Goal: Check status: Check status

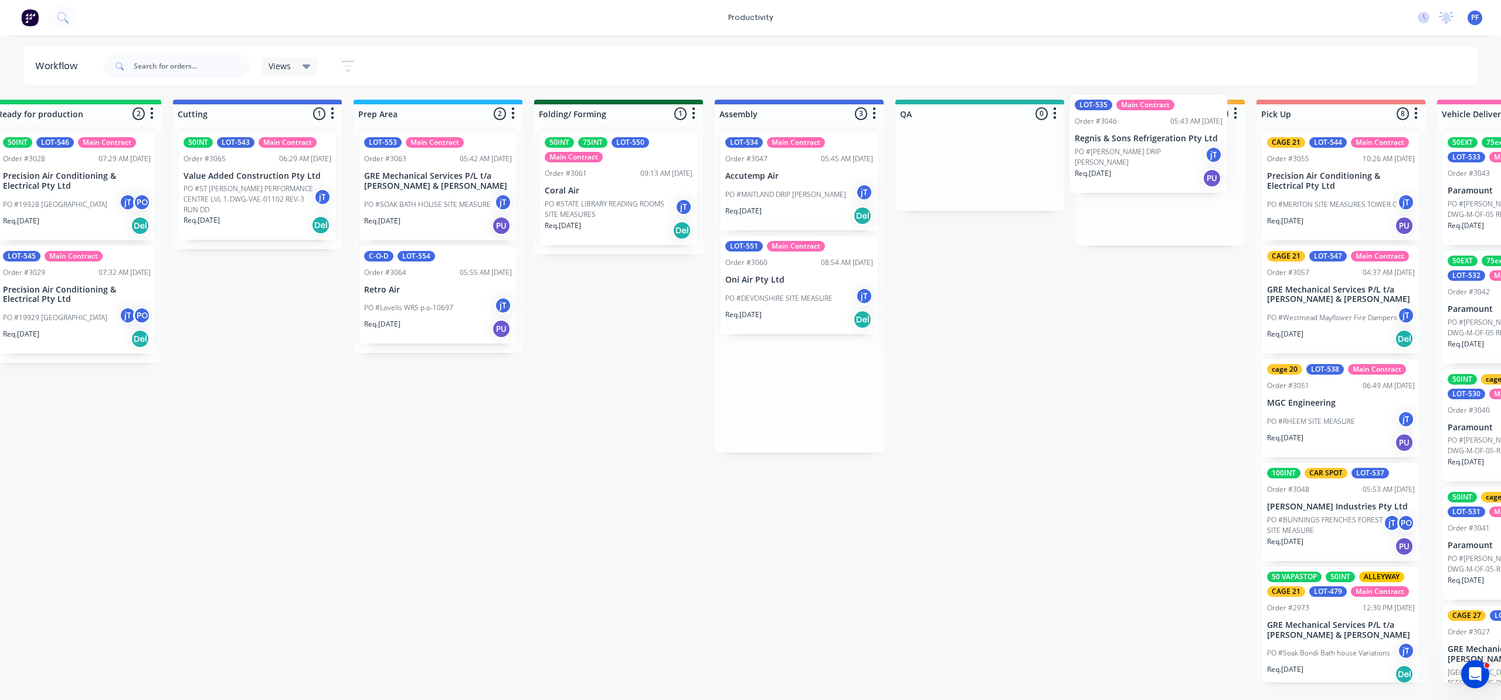
scroll to position [0, 219]
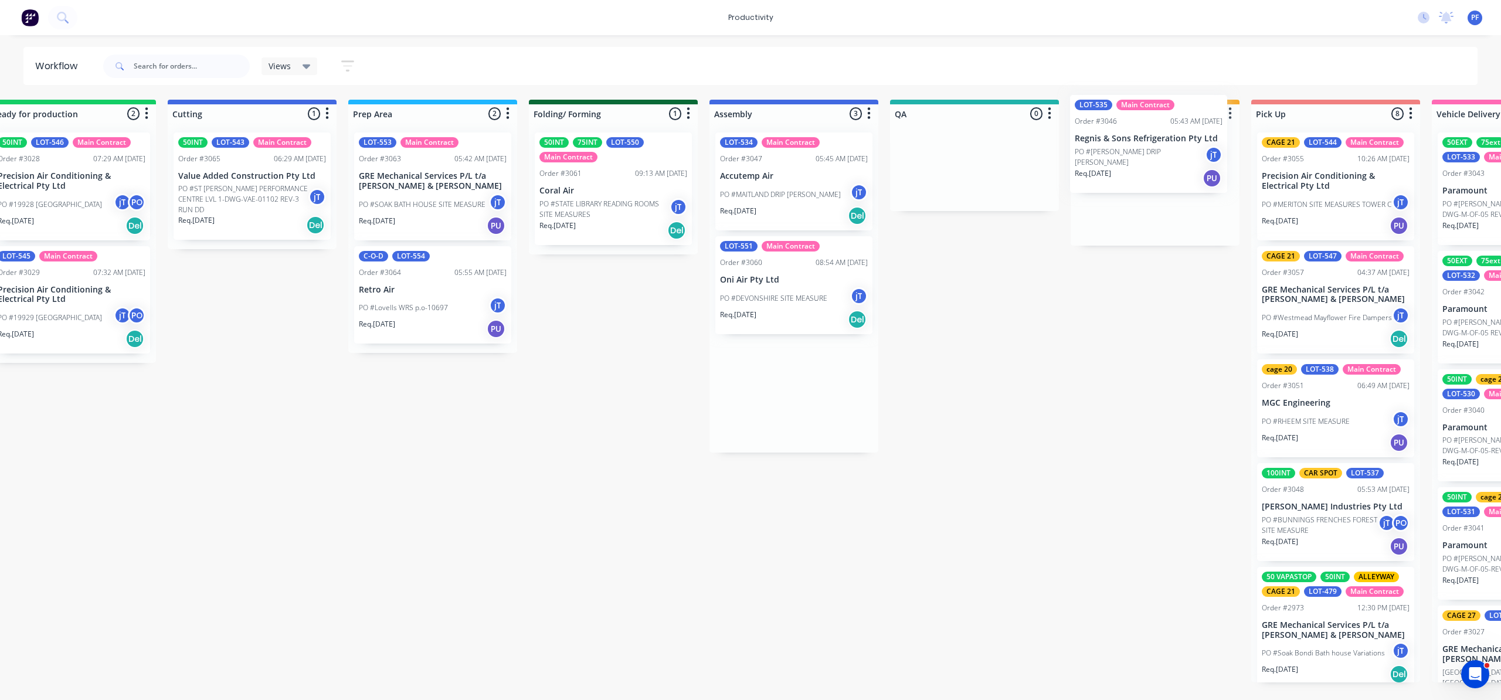
drag, startPoint x: 972, startPoint y: 298, endPoint x: 1118, endPoint y: 157, distance: 202.8
click at [1118, 157] on div "Submitted 42 Order #240 10:47 AM [DATE] Retro Air PO #Freshwater Apts PO Req. […" at bounding box center [920, 391] width 2296 height 583
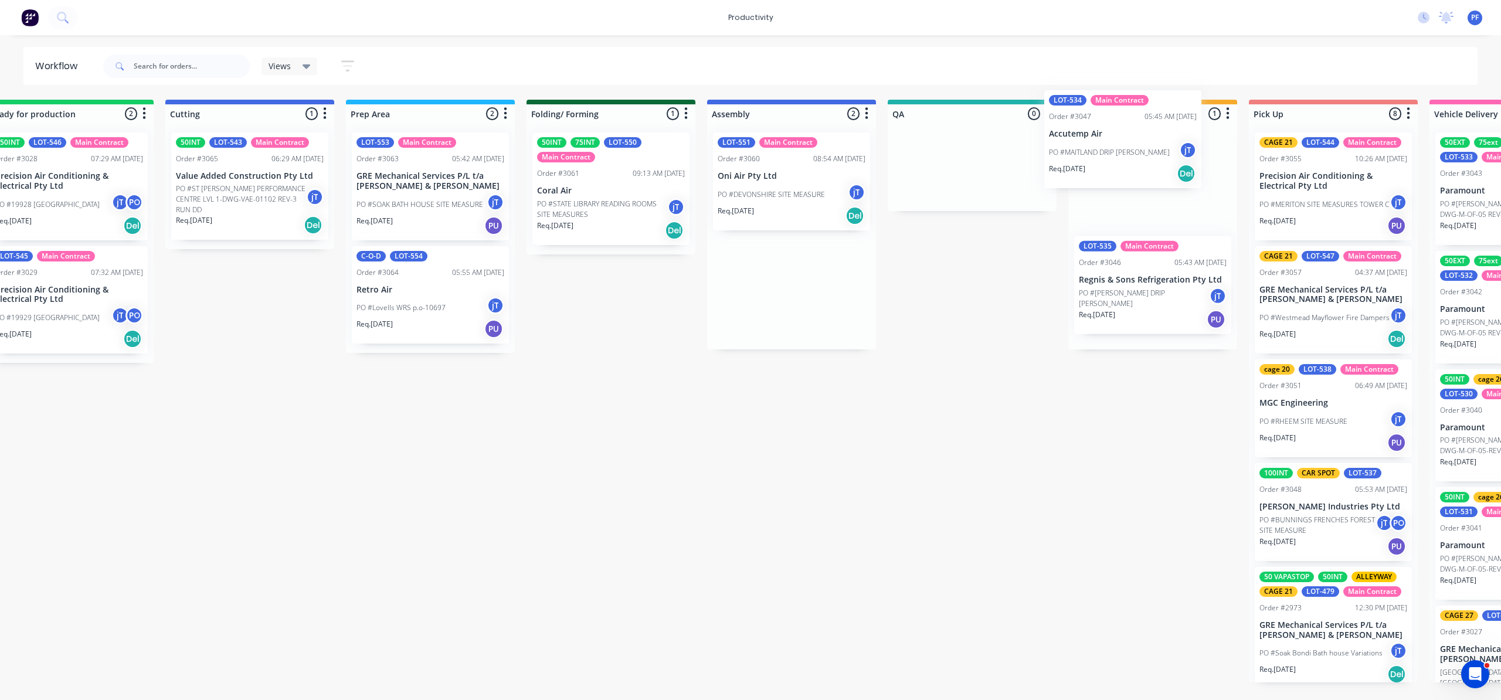
drag, startPoint x: 758, startPoint y: 198, endPoint x: 1106, endPoint y: 183, distance: 348.1
click at [1101, 145] on div "Submitted 42 Order #240 10:47 AM [DATE] Retro Air PO #Freshwater Apts PO Req. […" at bounding box center [918, 391] width 2296 height 583
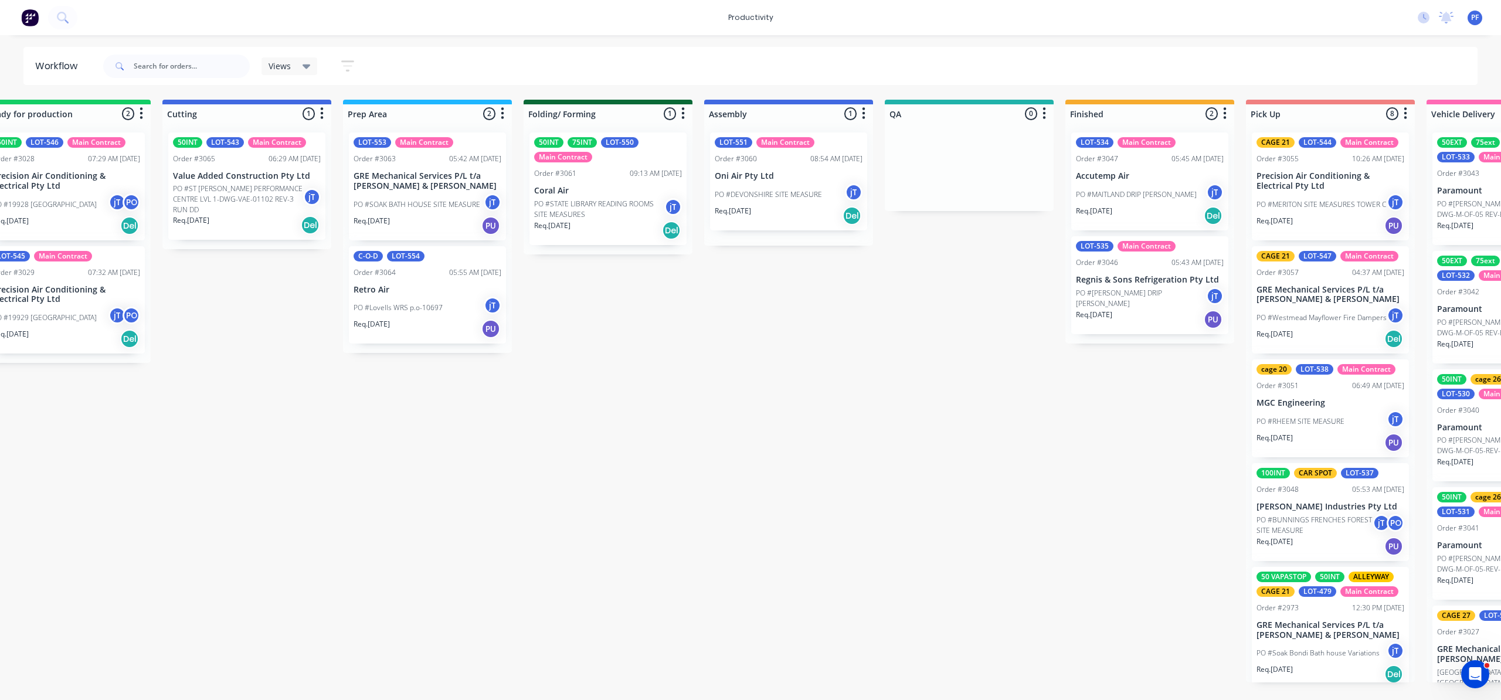
click at [1117, 199] on p "PO #MAITLAND DRIP [PERSON_NAME]" at bounding box center [1136, 194] width 121 height 11
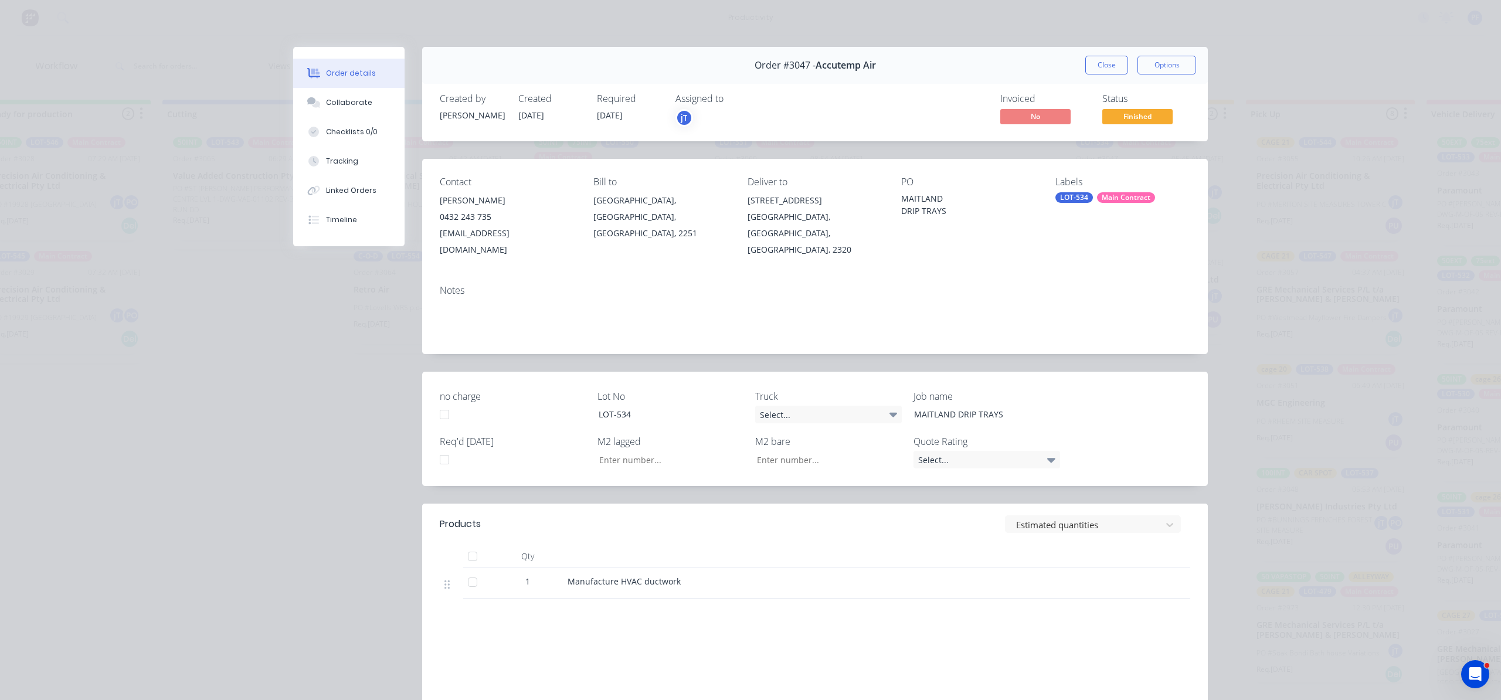
click at [1097, 201] on div "Main Contract" at bounding box center [1126, 197] width 58 height 11
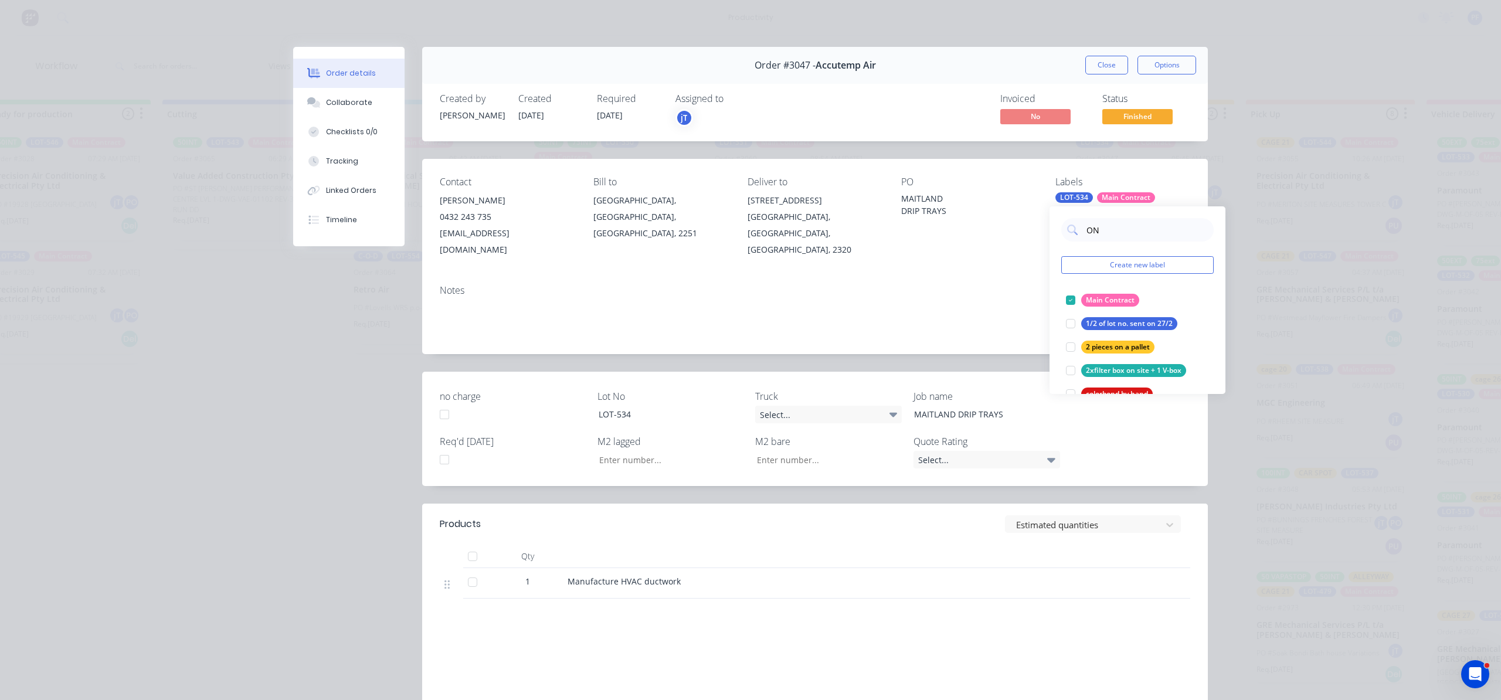
type input "ON"
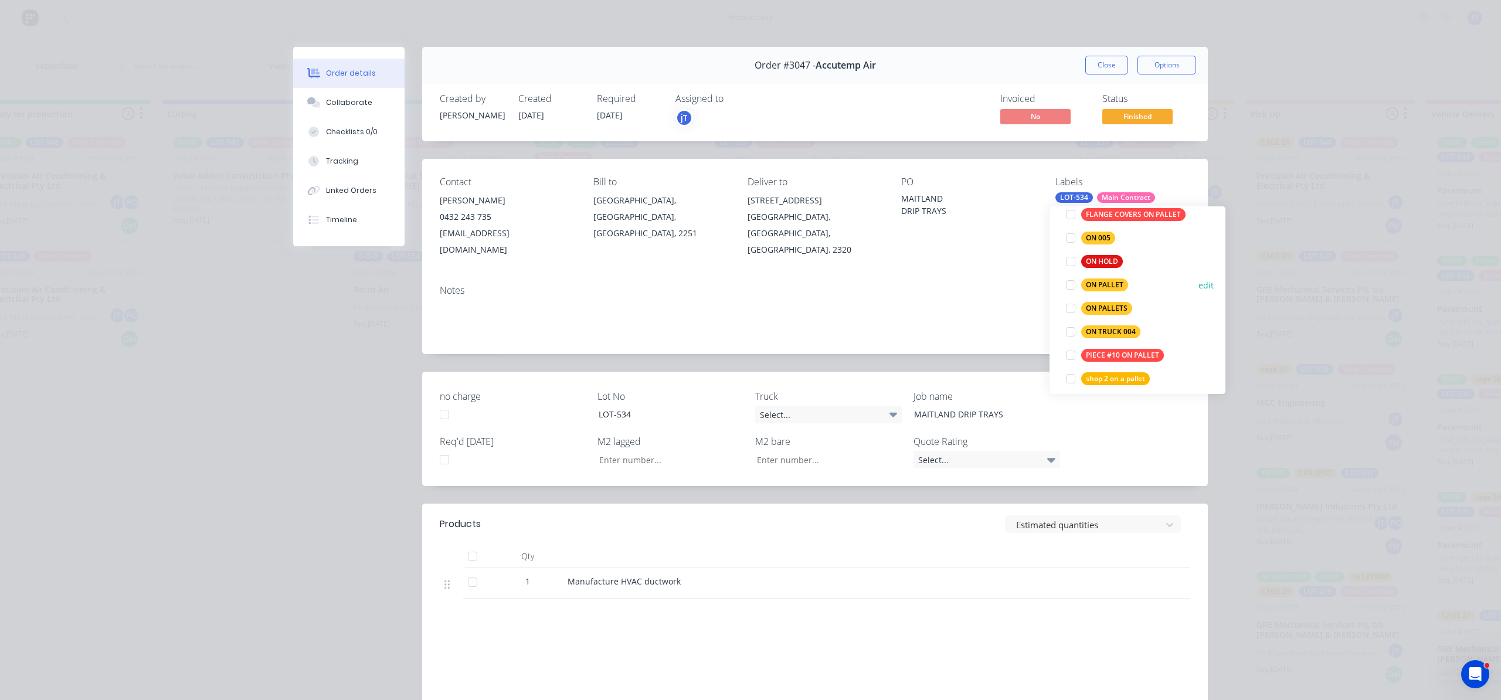
click at [1074, 284] on div at bounding box center [1070, 284] width 23 height 23
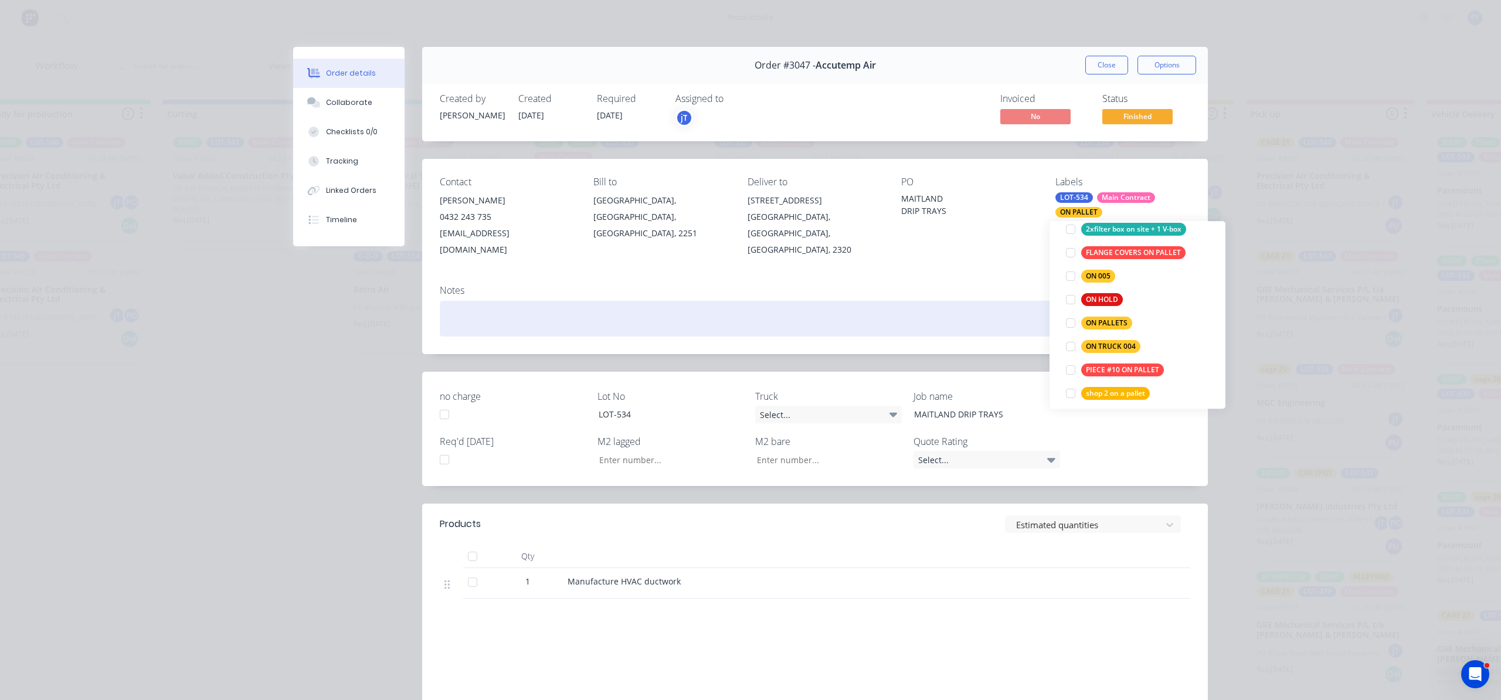
scroll to position [15, 0]
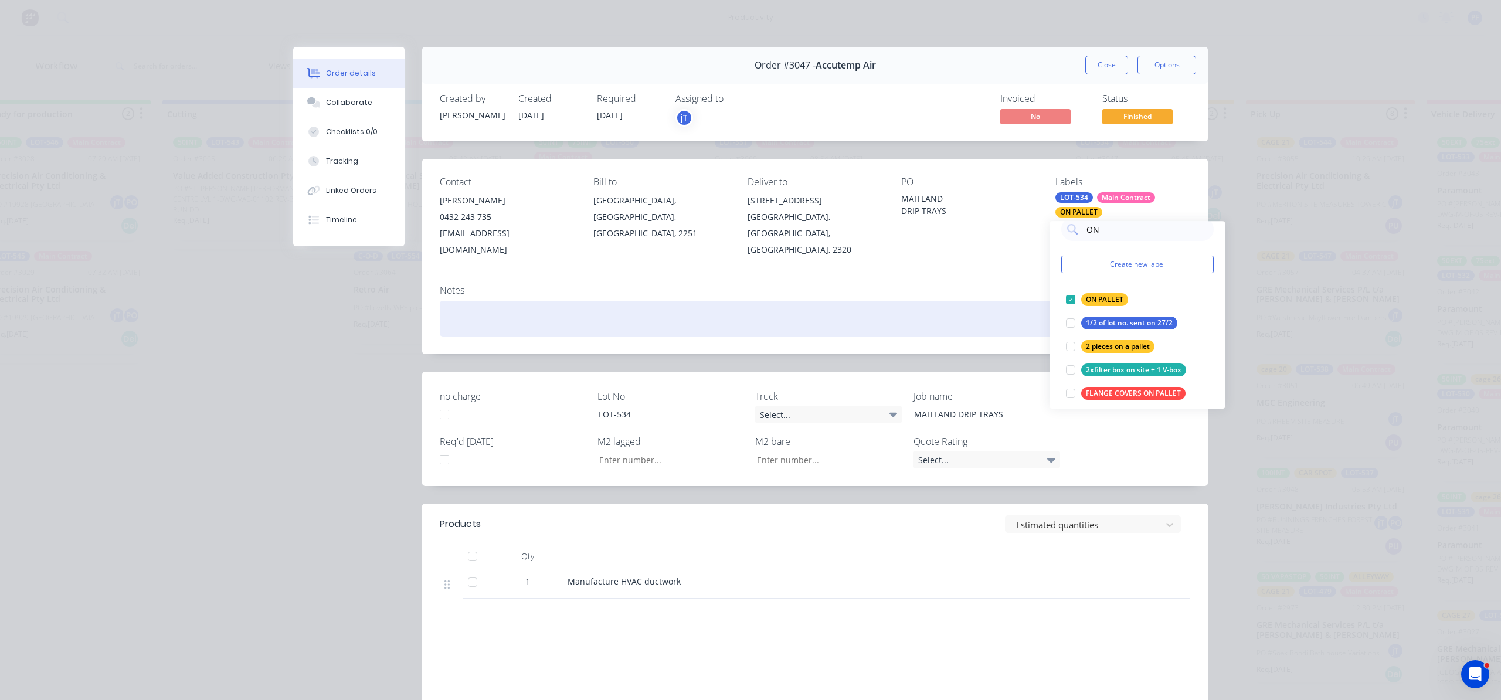
click at [1019, 301] on div at bounding box center [815, 319] width 751 height 36
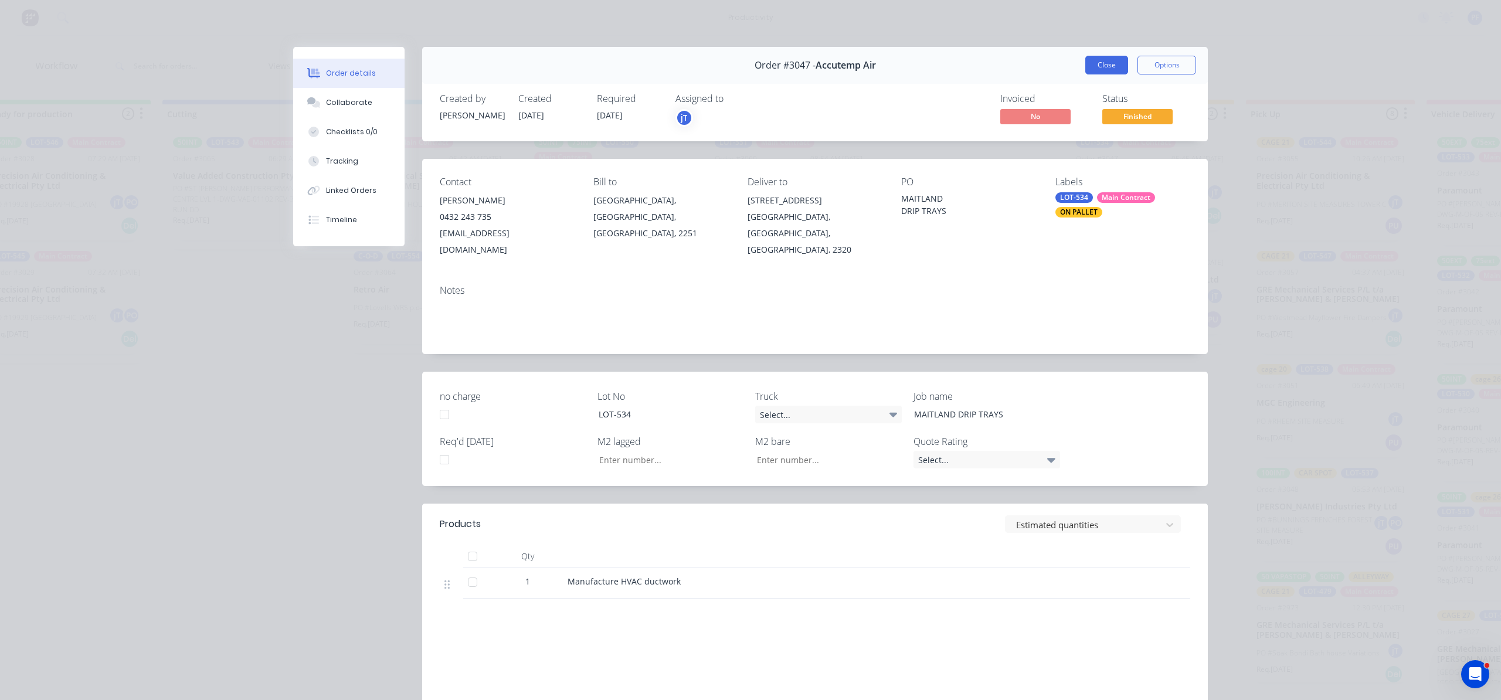
click at [1106, 56] on button "Close" at bounding box center [1107, 65] width 43 height 19
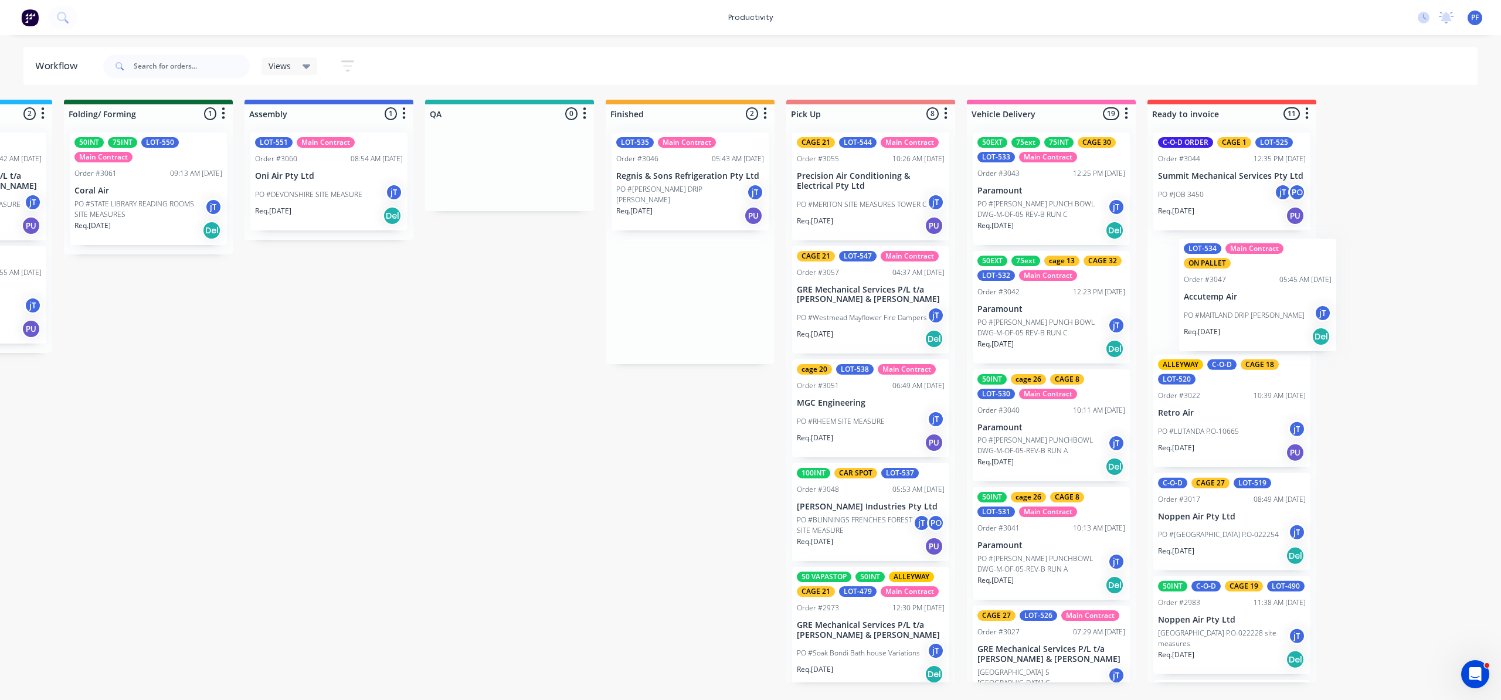
scroll to position [0, 689]
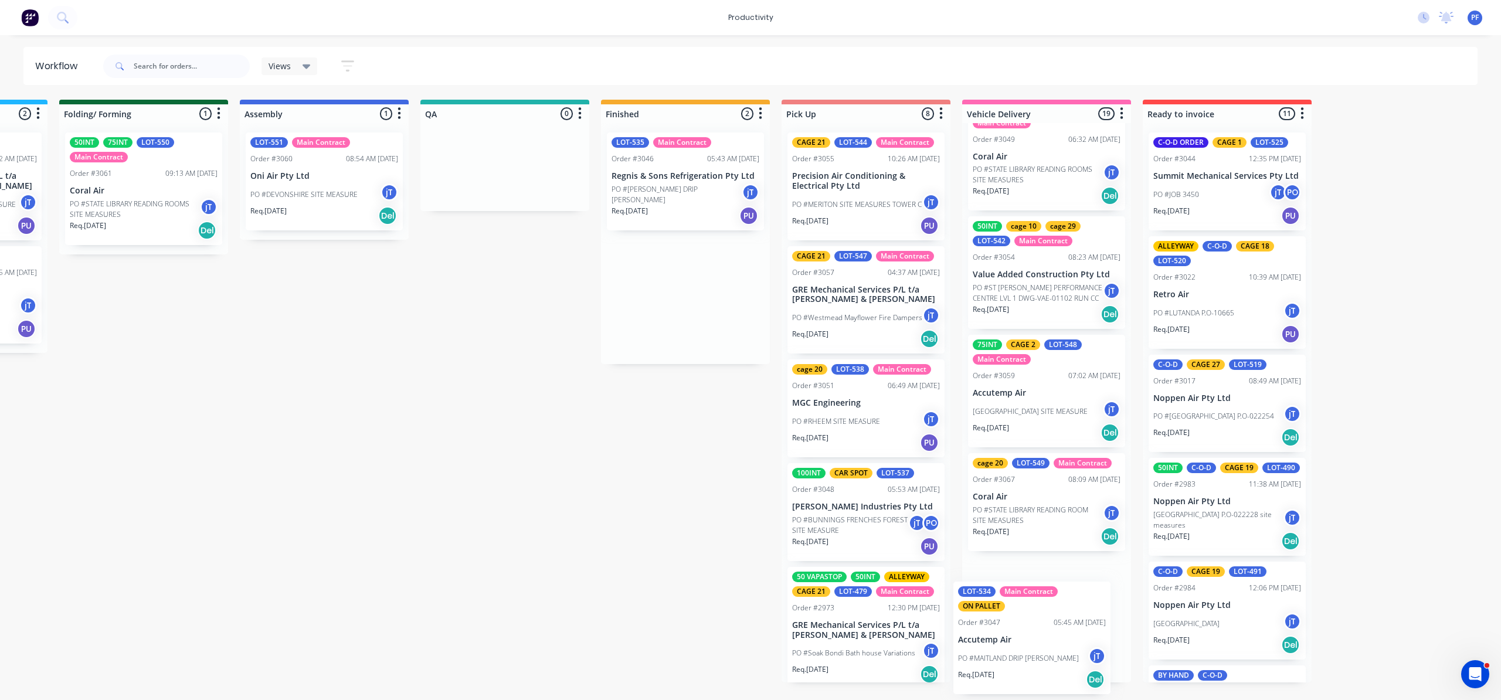
drag, startPoint x: 1111, startPoint y: 204, endPoint x: 1002, endPoint y: 642, distance: 450.8
click at [1002, 642] on div "Submitted 42 Order #240 10:47 AM [DATE] Retro Air PO #Freshwater Apts PO Req. […" at bounding box center [451, 391] width 2296 height 583
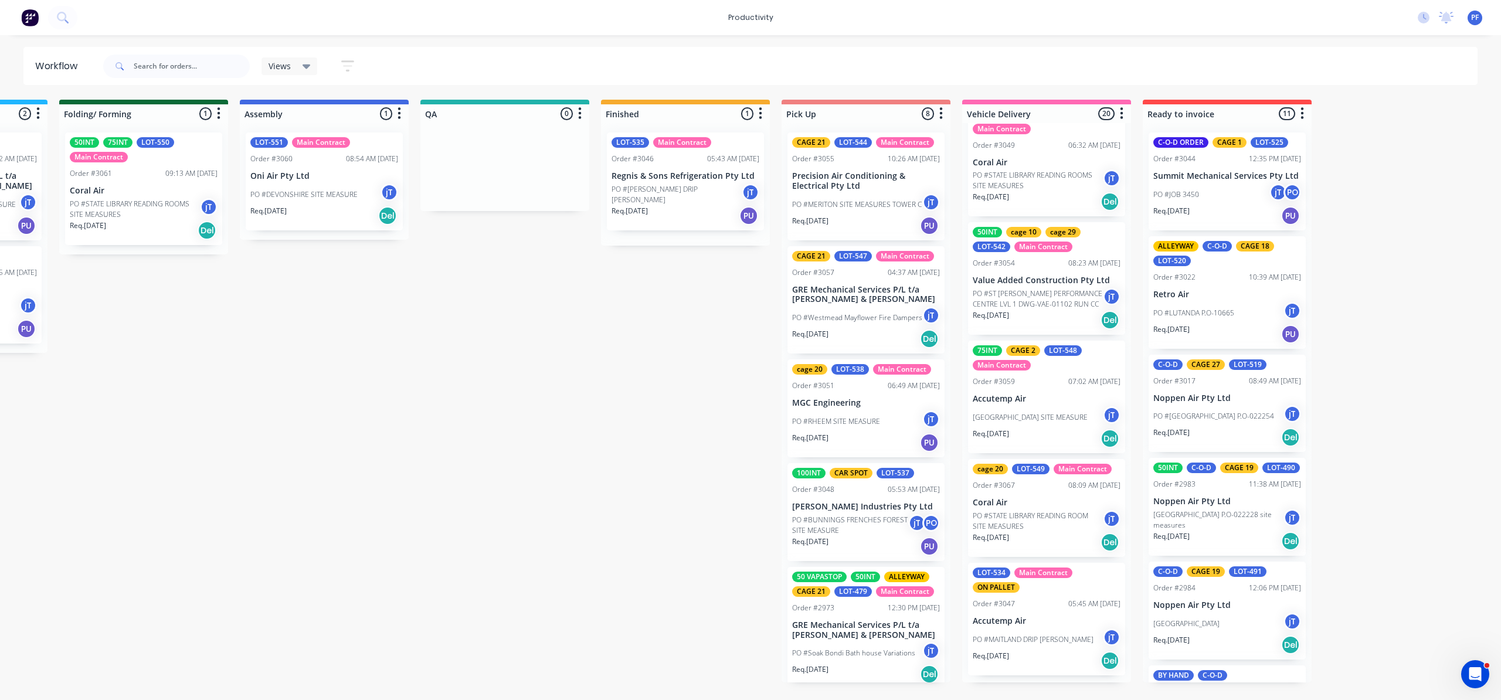
click at [652, 190] on p "PO #[PERSON_NAME] DRIP [PERSON_NAME]" at bounding box center [677, 194] width 130 height 21
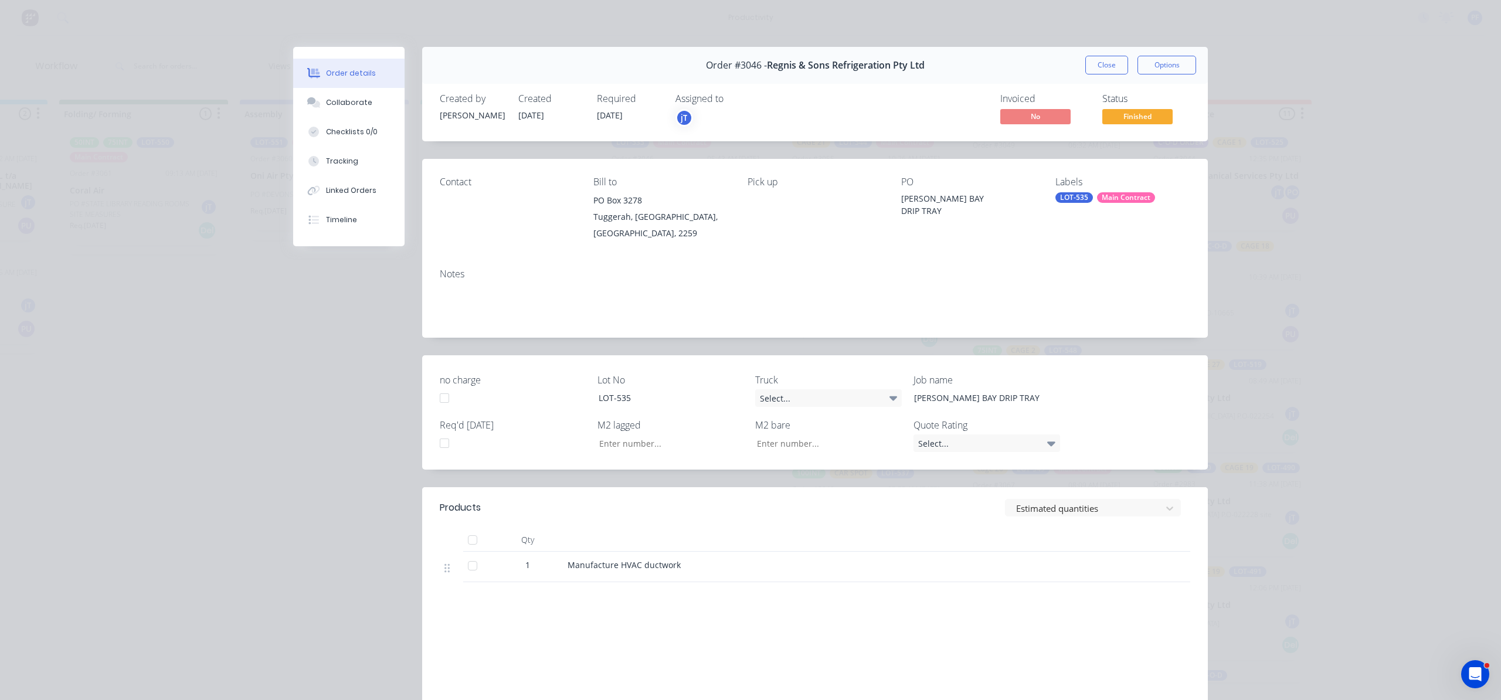
click at [1068, 201] on div "LOT-535" at bounding box center [1075, 197] width 38 height 11
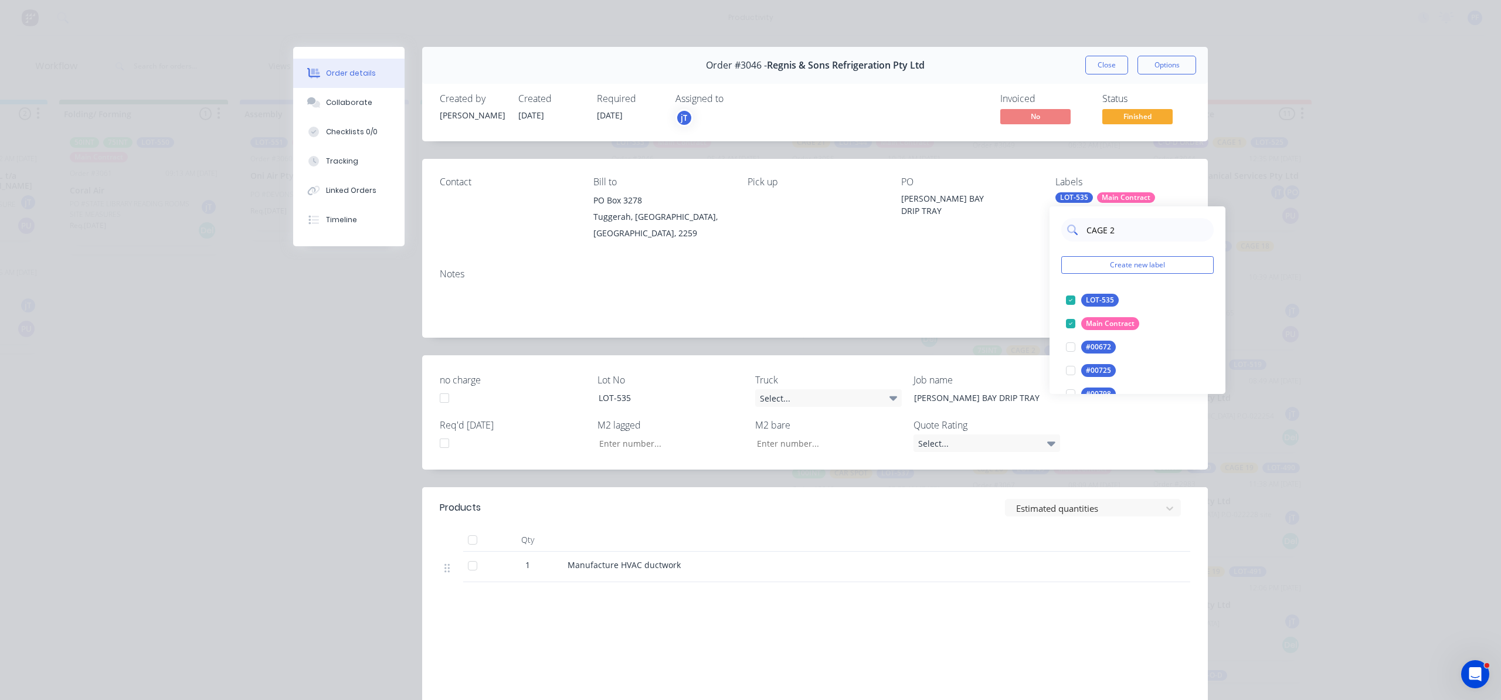
type input "CAGE 21"
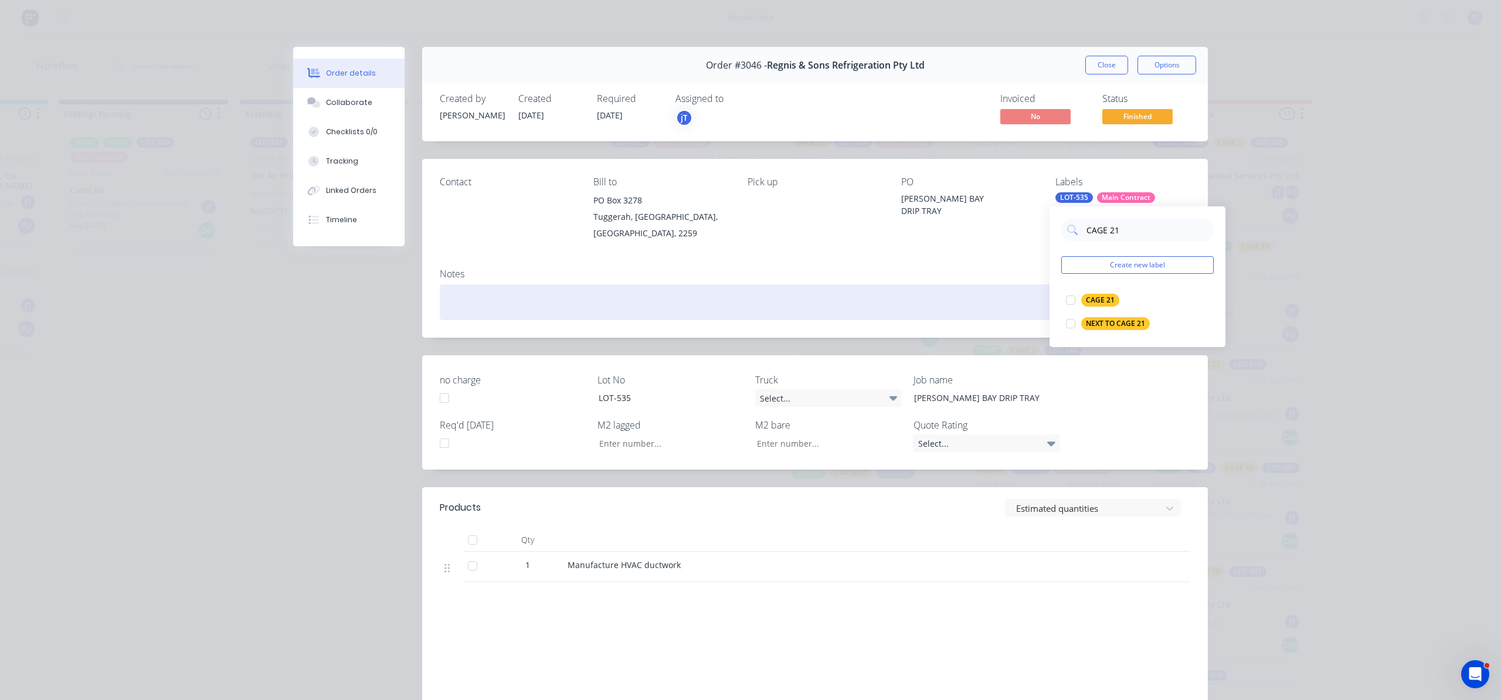
click at [1065, 300] on div at bounding box center [1070, 300] width 23 height 23
click at [1023, 306] on div at bounding box center [815, 302] width 751 height 36
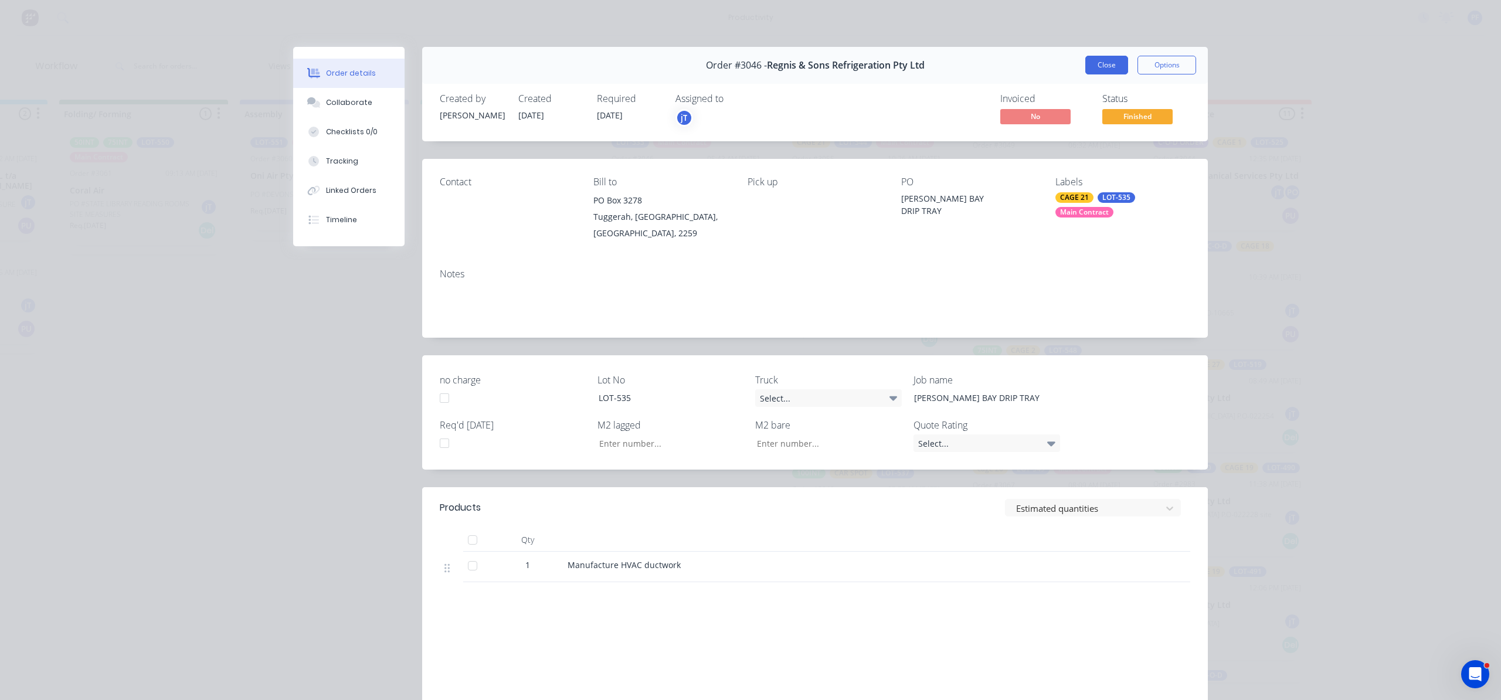
click at [1094, 72] on button "Close" at bounding box center [1107, 65] width 43 height 19
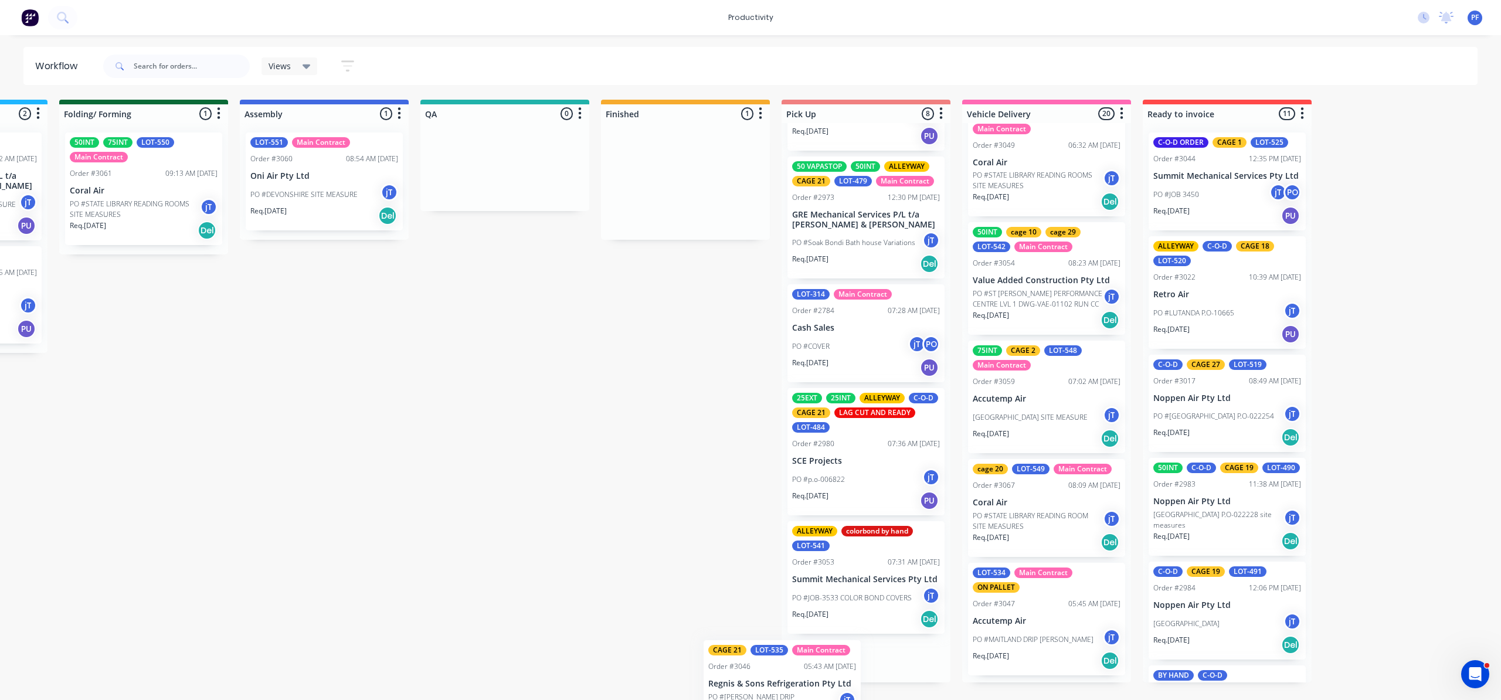
scroll to position [460, 0]
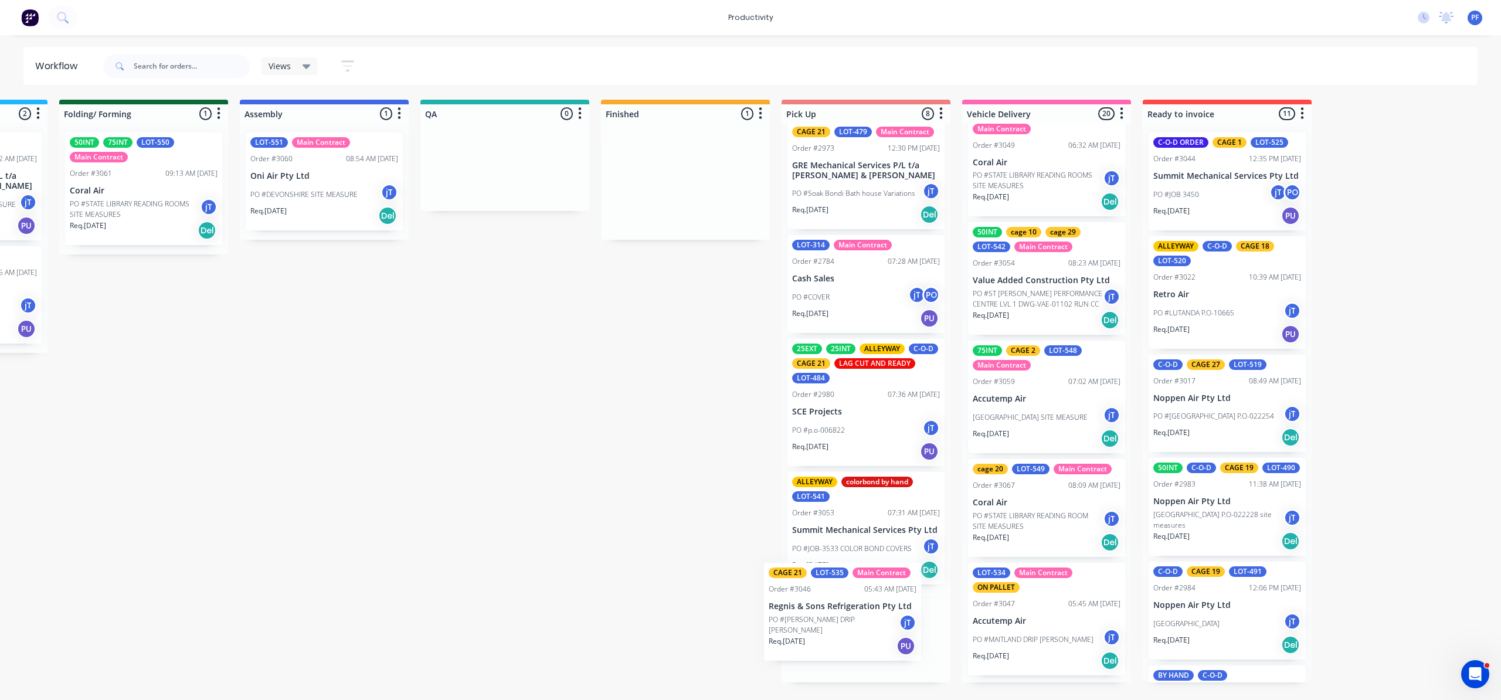
drag, startPoint x: 777, startPoint y: 210, endPoint x: 866, endPoint y: 628, distance: 427.1
click at [867, 632] on div "Submitted 42 Order #240 10:47 AM [DATE] Retro Air PO #Freshwater Apts PO Req. […" at bounding box center [451, 391] width 2296 height 583
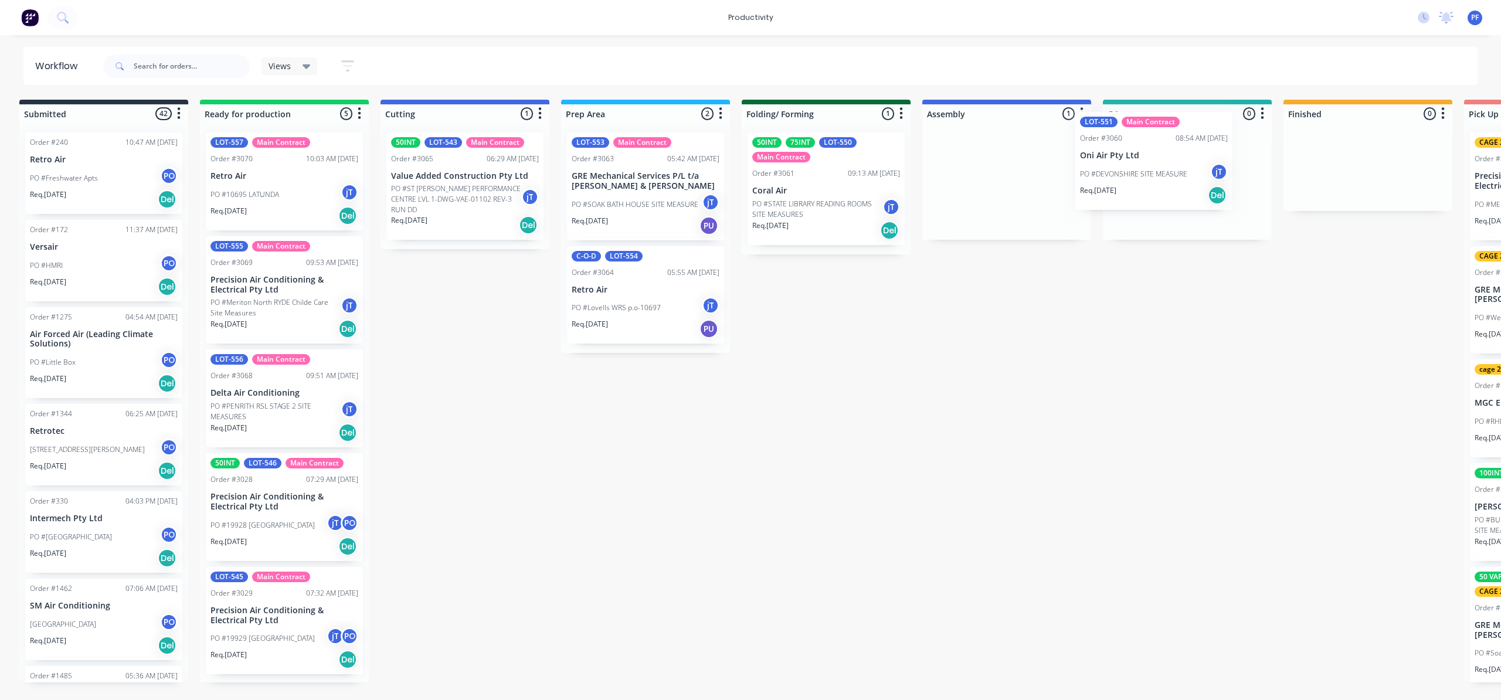
drag, startPoint x: 993, startPoint y: 191, endPoint x: 1134, endPoint y: 184, distance: 140.9
click at [1147, 167] on div "Submitted 42 Order #240 10:47 AM [DATE] Retro Air PO #Freshwater Apts PO Req. […" at bounding box center [1133, 391] width 2296 height 583
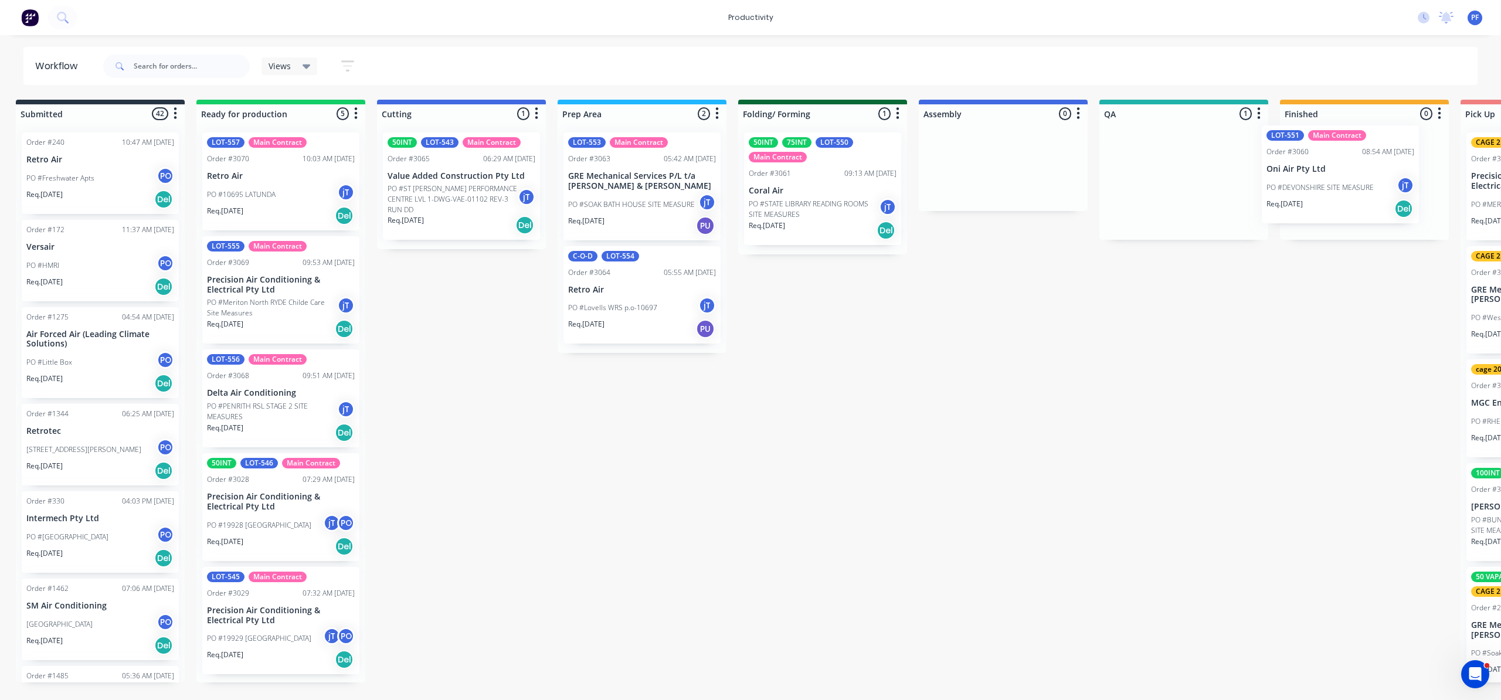
drag, startPoint x: 1162, startPoint y: 191, endPoint x: 1327, endPoint y: 176, distance: 164.9
click at [1331, 167] on div "Submitted 42 Order #240 10:47 AM [DATE] Retro Air PO #Freshwater Apts PO Req. […" at bounding box center [1130, 391] width 2296 height 583
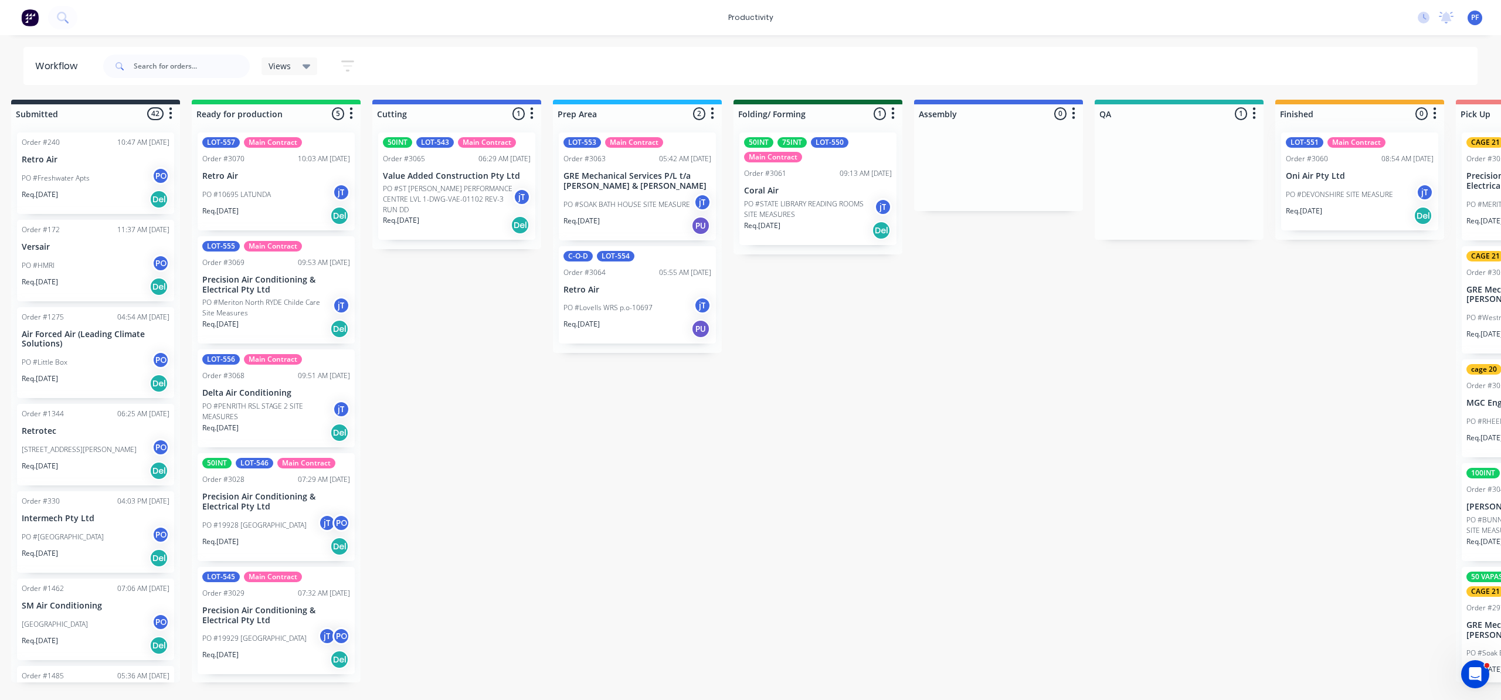
click at [1317, 206] on div at bounding box center [1360, 181] width 169 height 117
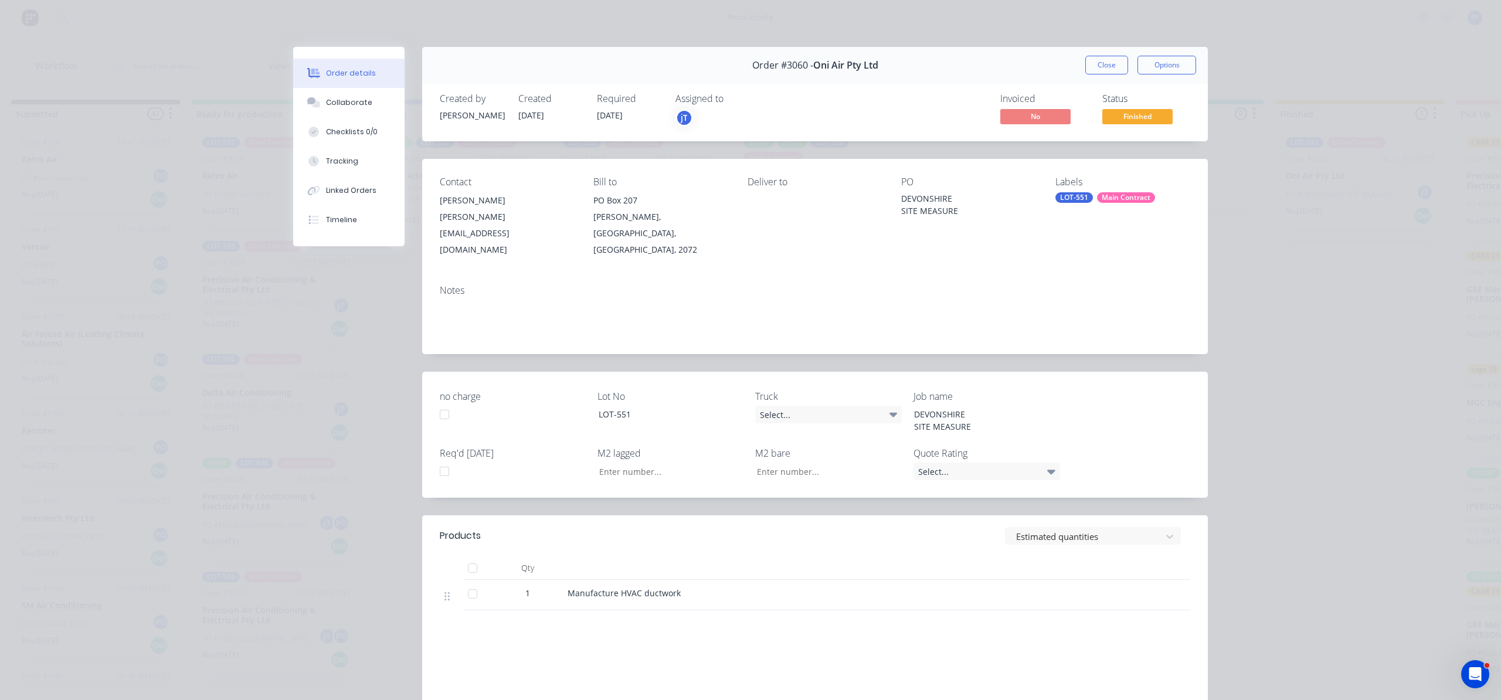
click at [1081, 202] on div "LOT-551" at bounding box center [1075, 197] width 38 height 11
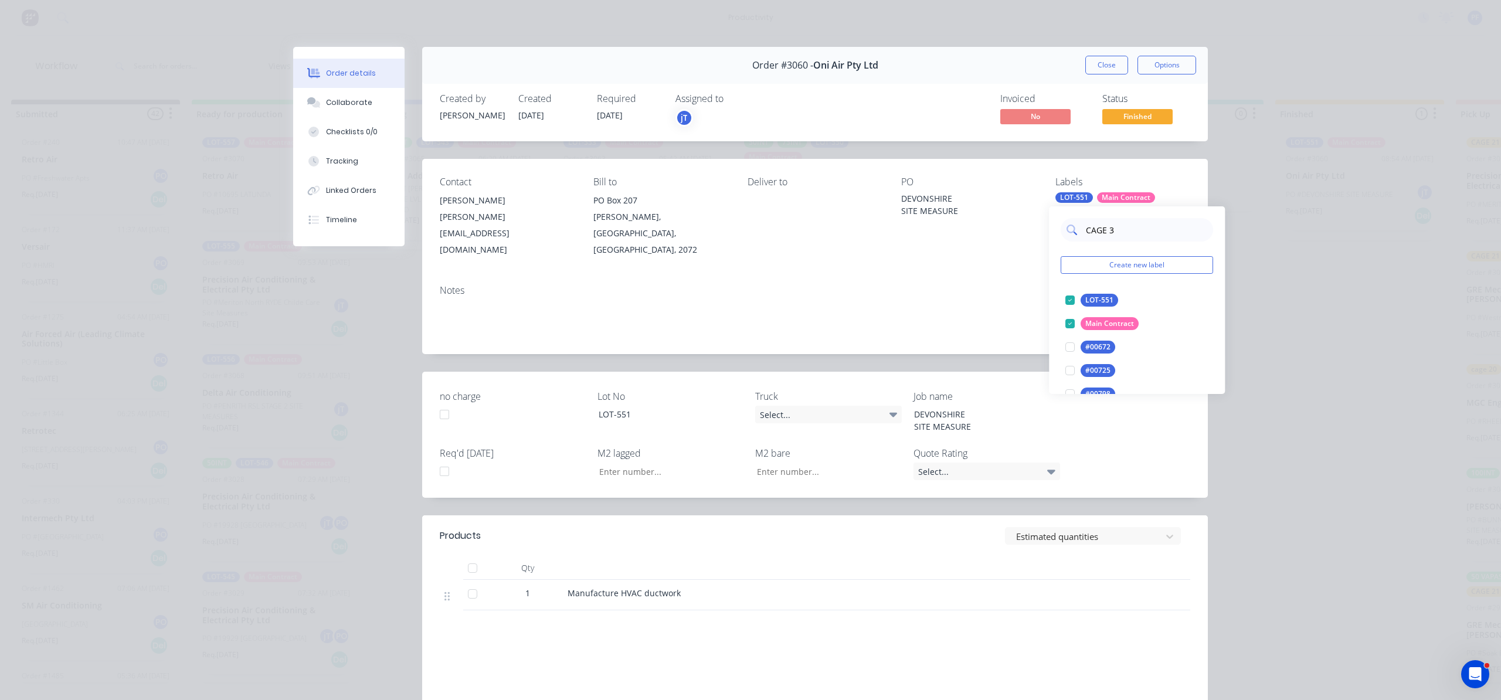
type input "CAGE 31"
drag, startPoint x: 1071, startPoint y: 303, endPoint x: 1016, endPoint y: 303, distance: 55.1
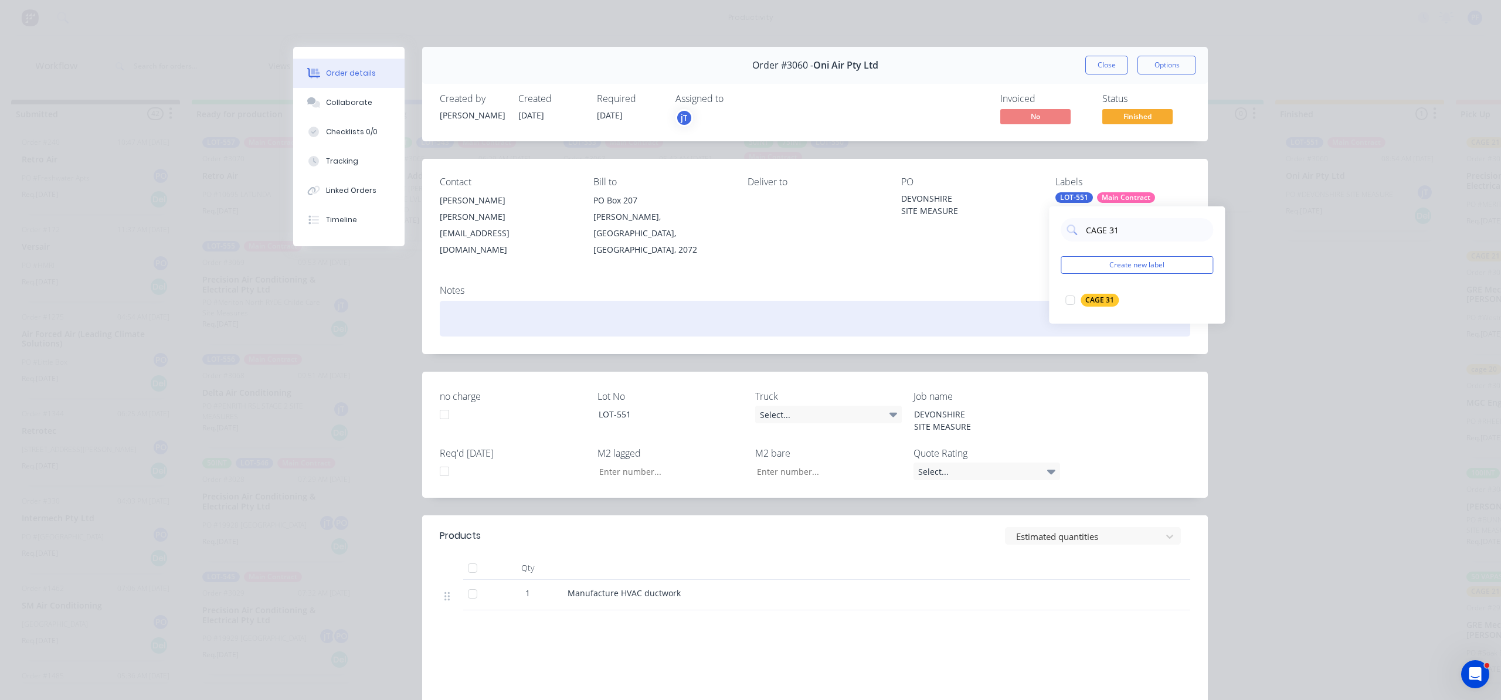
click at [1070, 303] on div at bounding box center [1070, 300] width 23 height 23
click at [954, 304] on div at bounding box center [818, 319] width 746 height 36
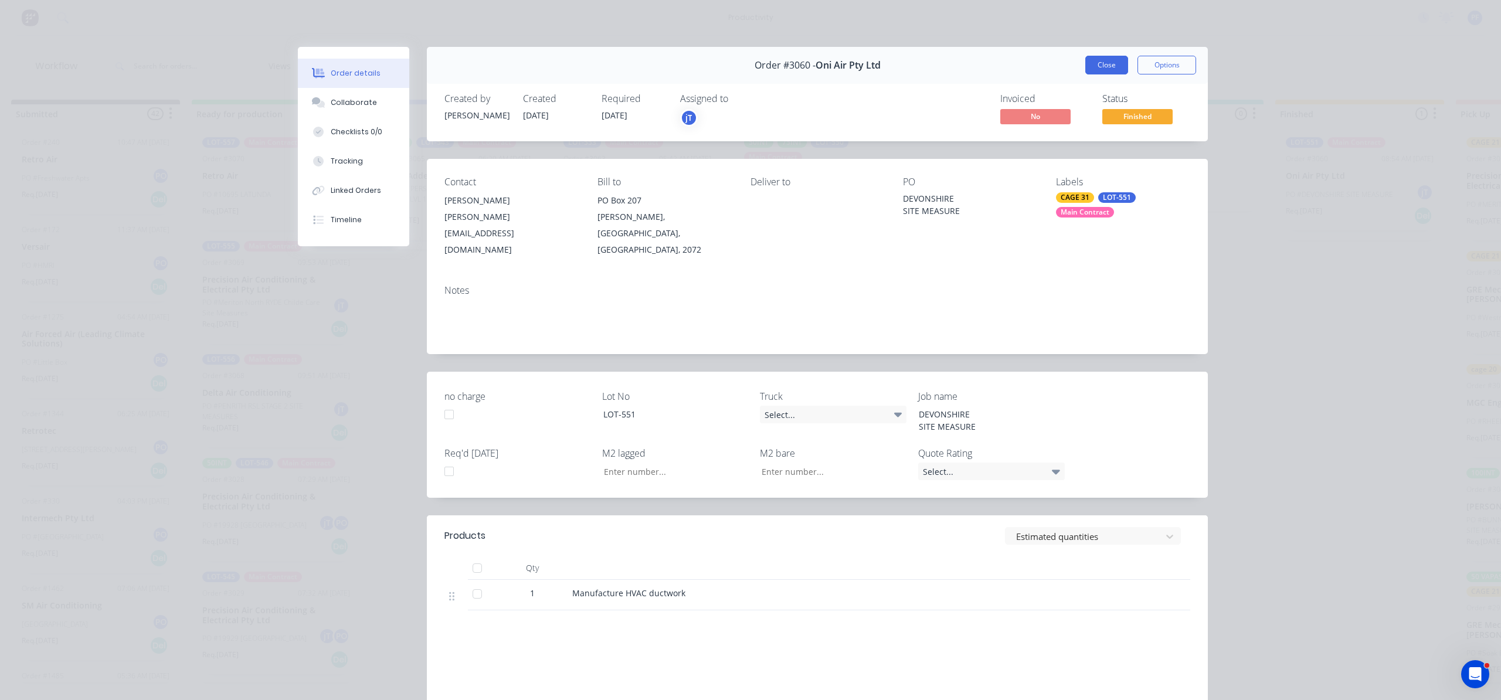
click at [1086, 61] on button "Close" at bounding box center [1107, 65] width 43 height 19
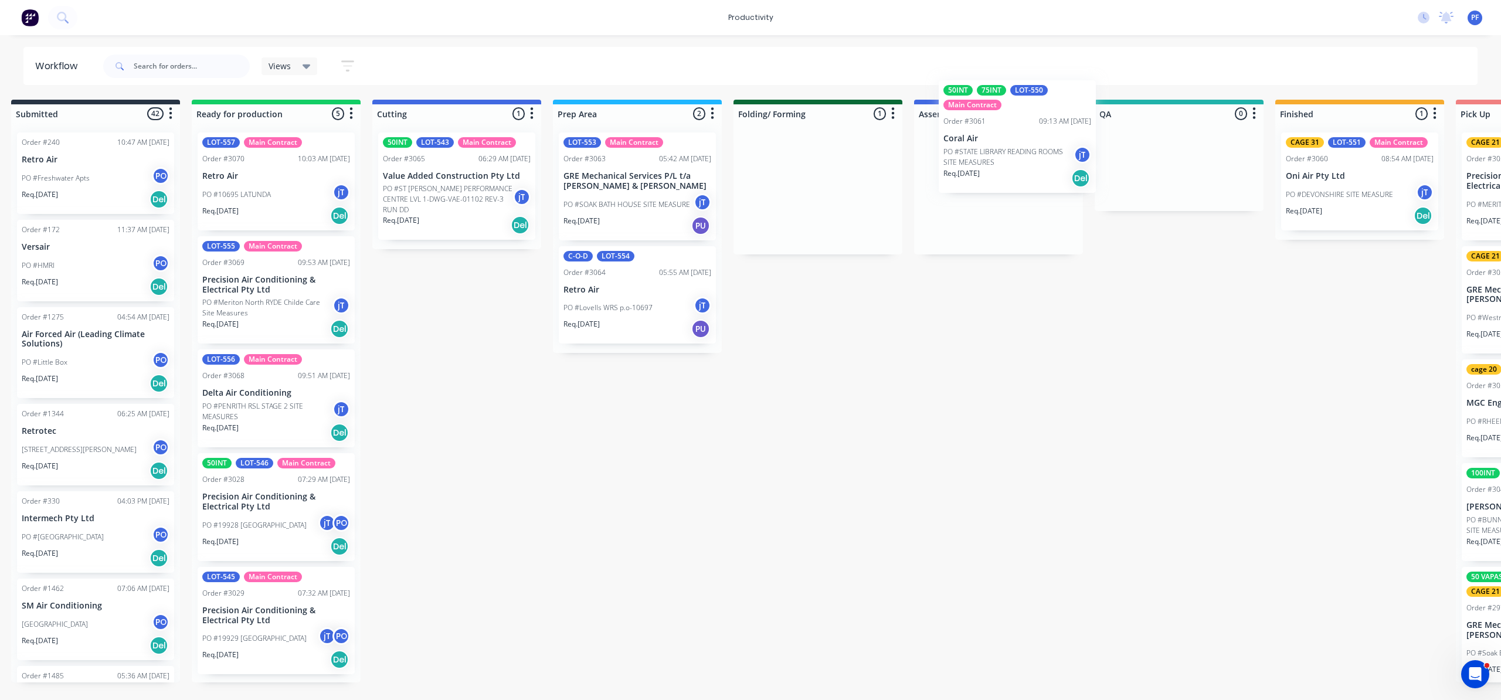
drag, startPoint x: 872, startPoint y: 212, endPoint x: 963, endPoint y: 172, distance: 100.0
click at [1014, 170] on div "Submitted 42 Order #240 10:47 AM [DATE] Retro Air PO #Freshwater Apts PO Req. […" at bounding box center [1125, 391] width 2296 height 583
